Goal: Check status: Check status

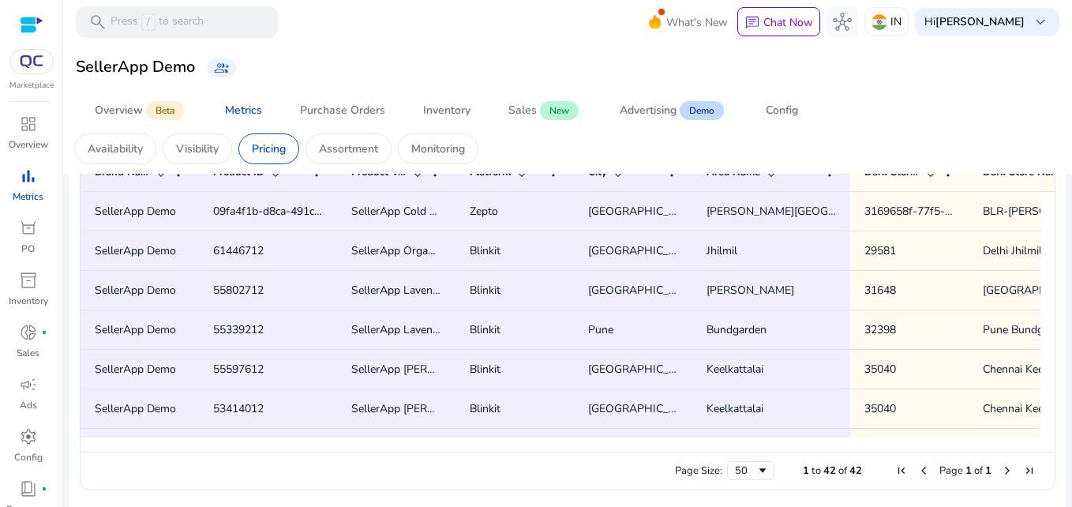
scroll to position [91, 0]
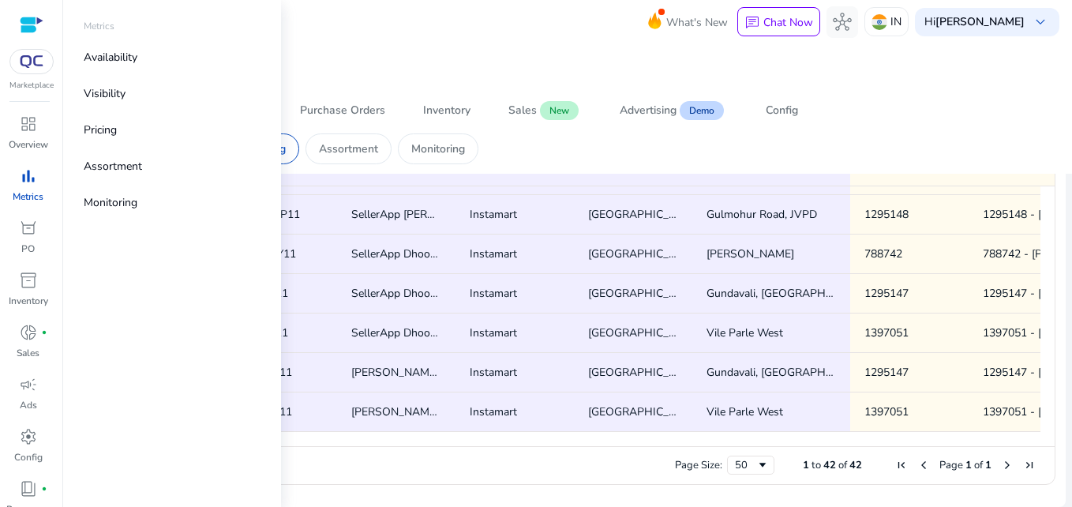
click at [28, 178] on span "bar_chart" at bounding box center [28, 176] width 19 height 19
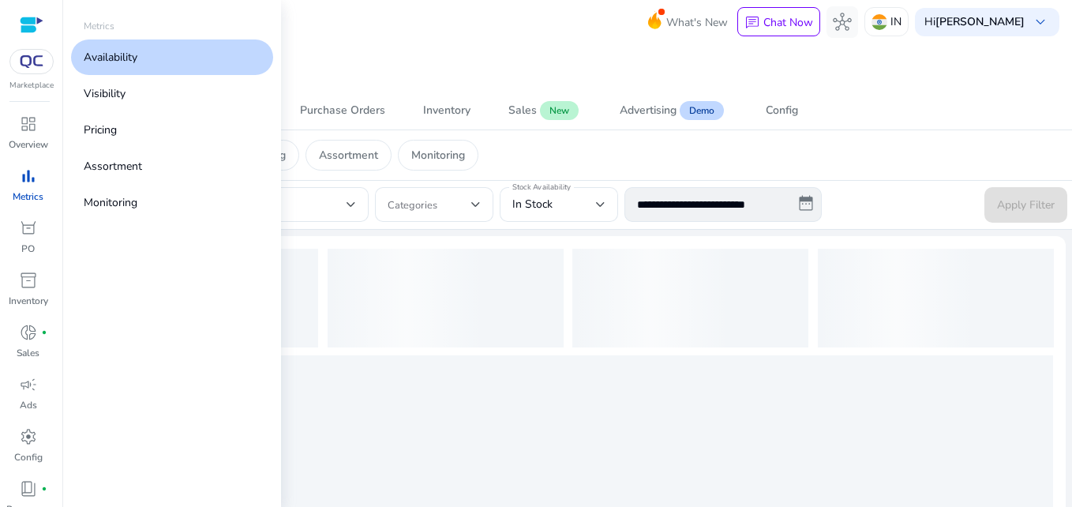
click at [122, 67] on link "Availability" at bounding box center [172, 57] width 202 height 36
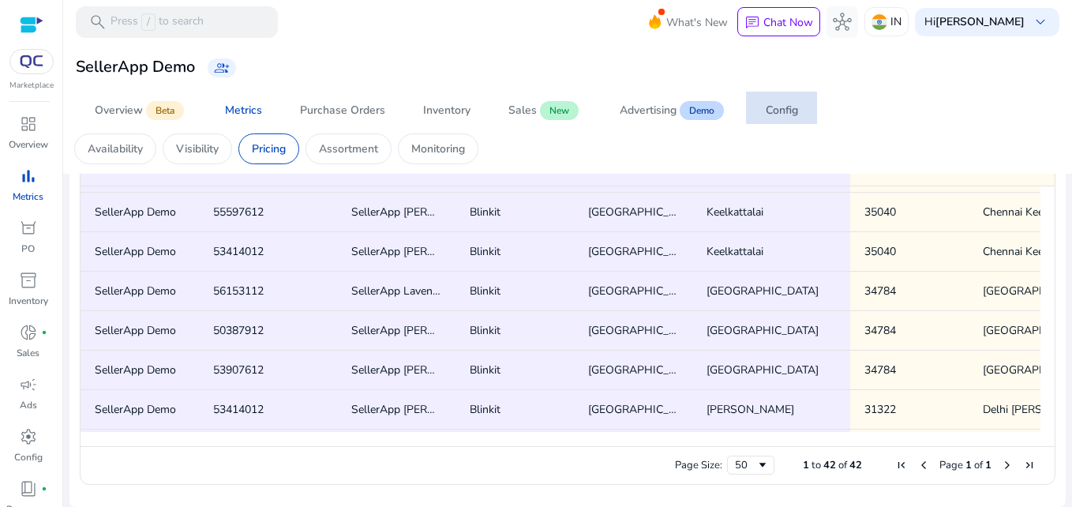
click at [776, 111] on div "Config" at bounding box center [782, 110] width 32 height 11
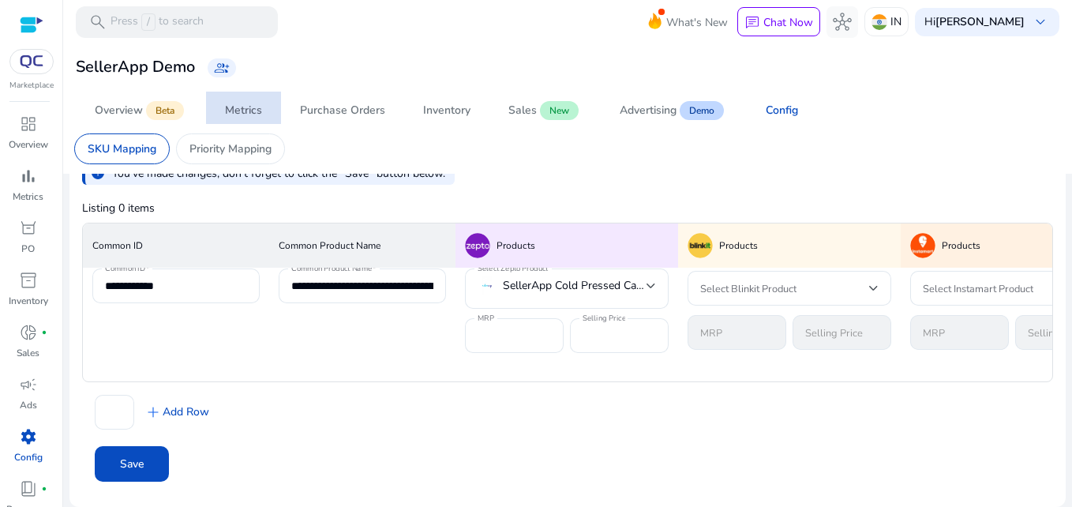
click at [250, 119] on span "Metrics" at bounding box center [243, 111] width 37 height 38
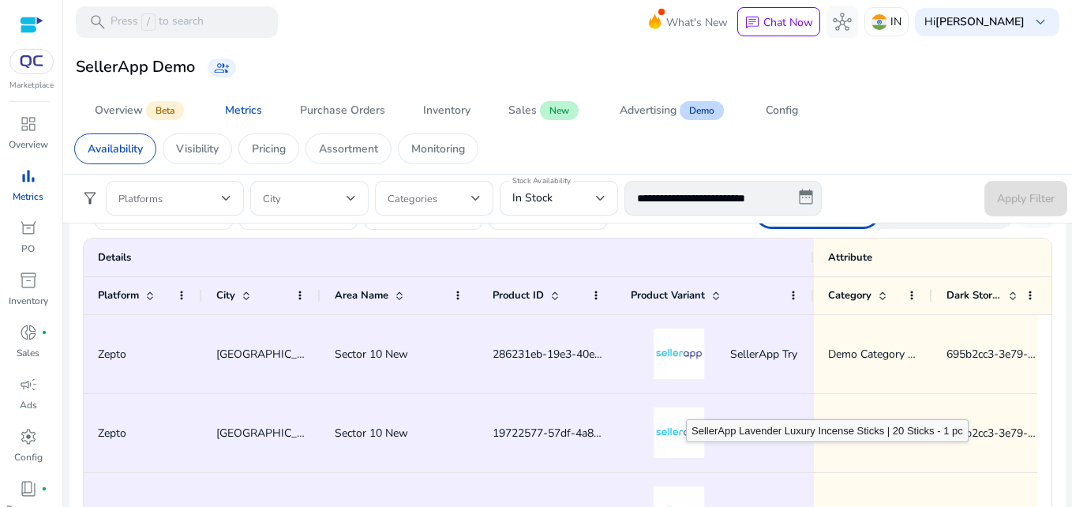
scroll to position [1001, 0]
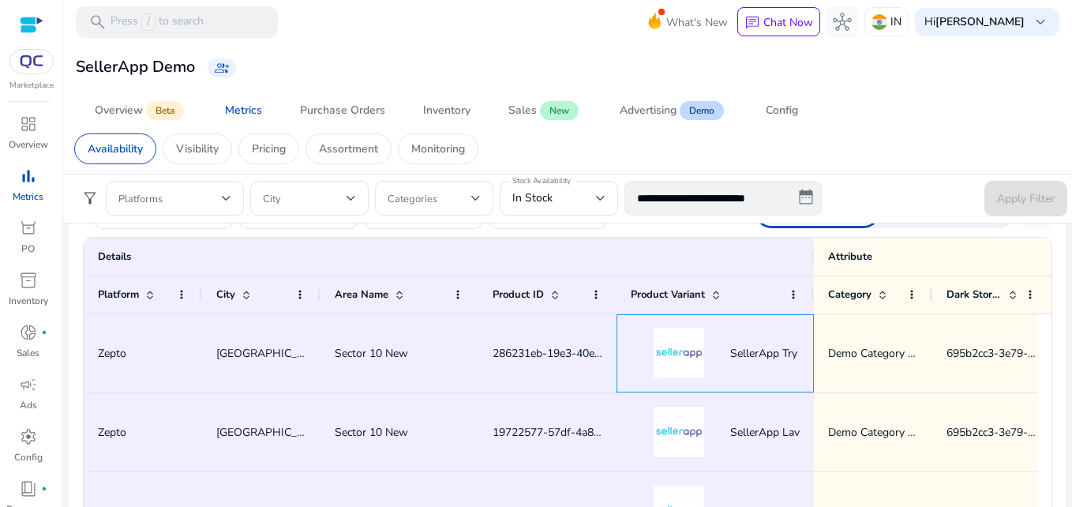
click at [675, 356] on img at bounding box center [679, 353] width 96 height 51
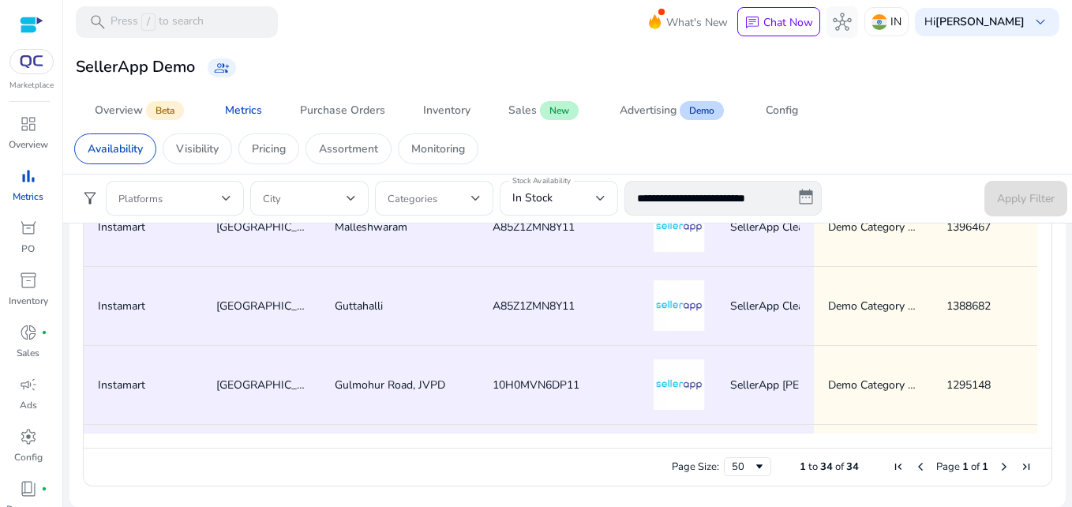
scroll to position [1926, 0]
